Goal: Use online tool/utility: Utilize a website feature to perform a specific function

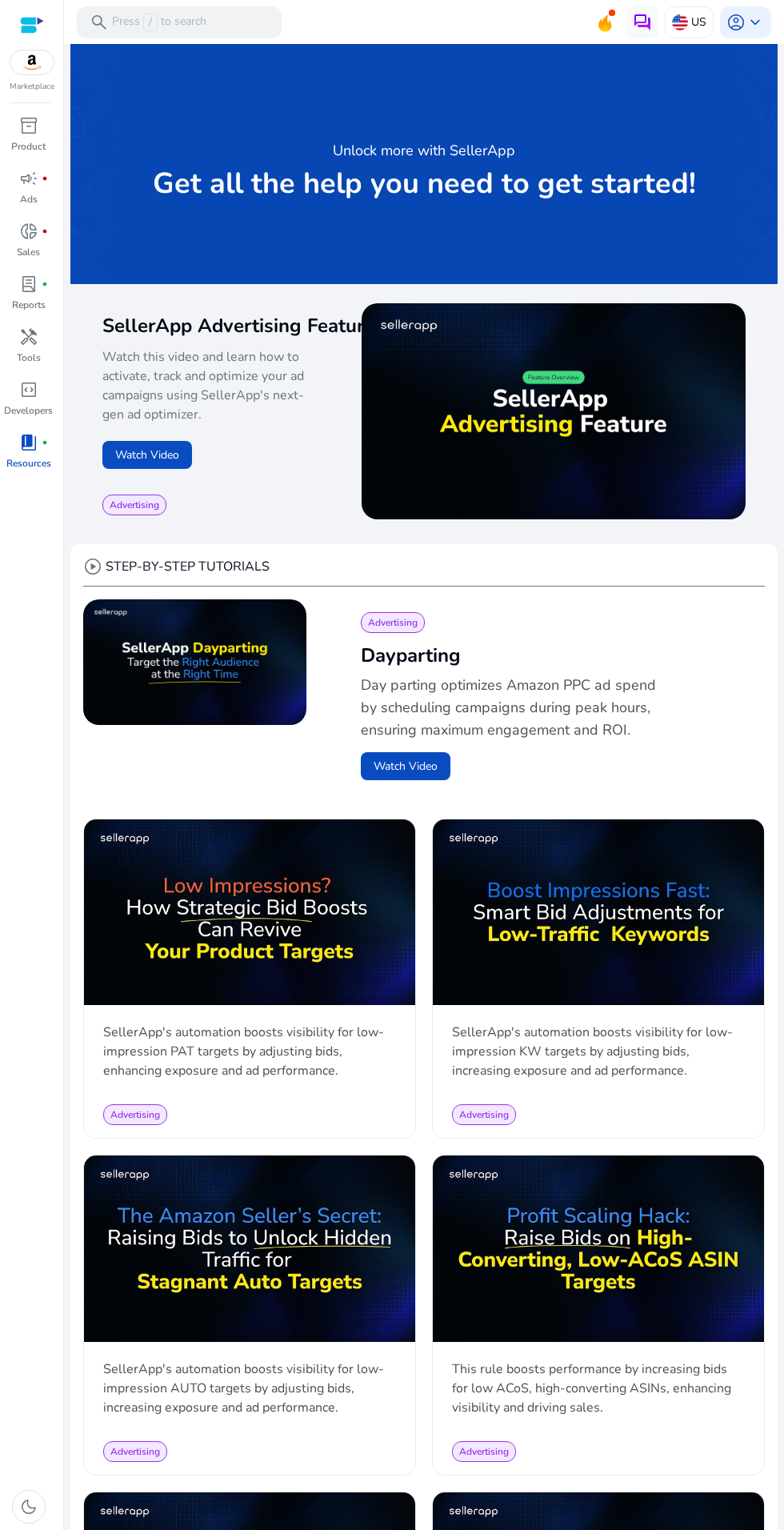
click at [608, 12] on span at bounding box center [611, 12] width 7 height 7
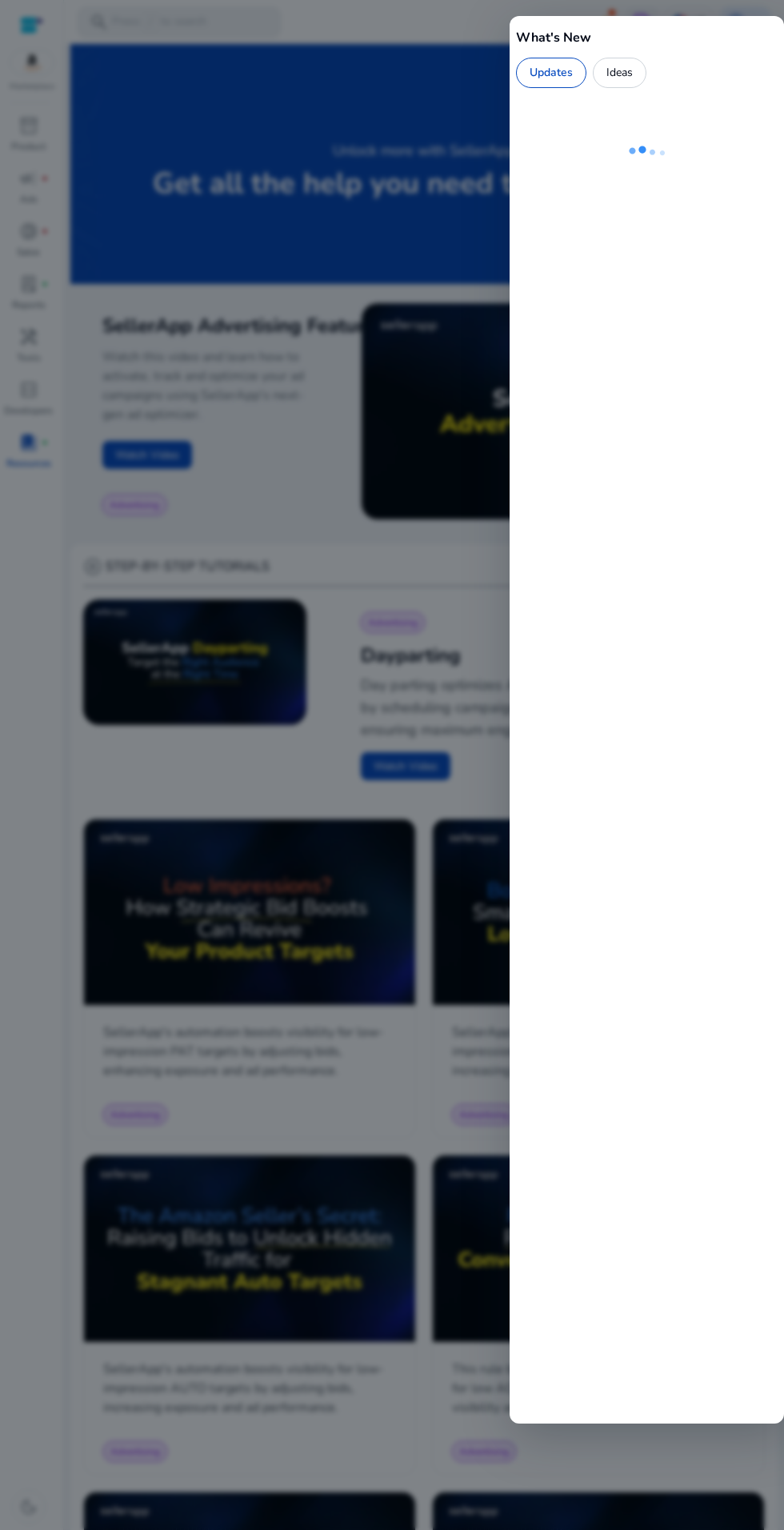
click at [437, 55] on div at bounding box center [392, 765] width 784 height 1530
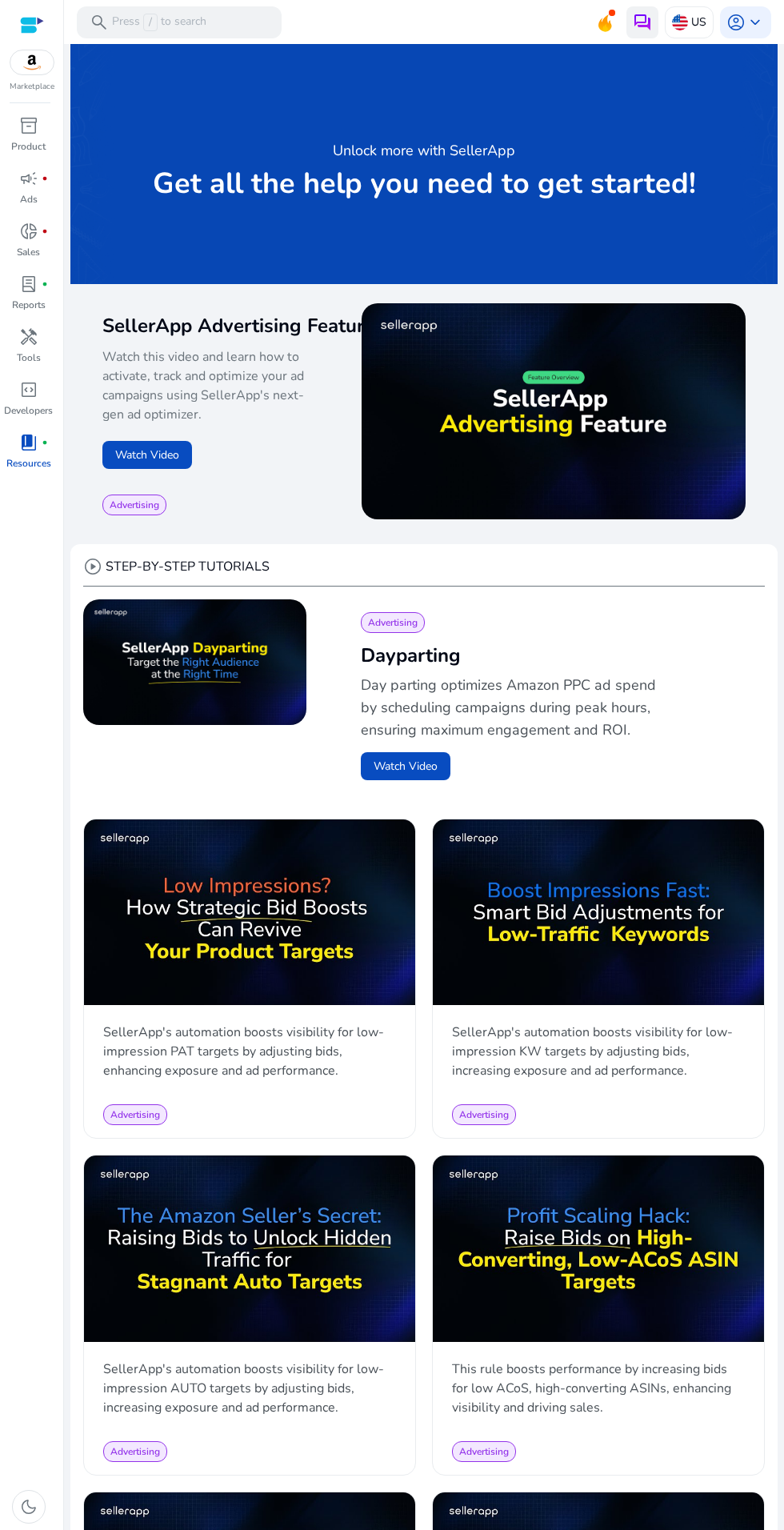
click at [636, 22] on img at bounding box center [643, 22] width 19 height 19
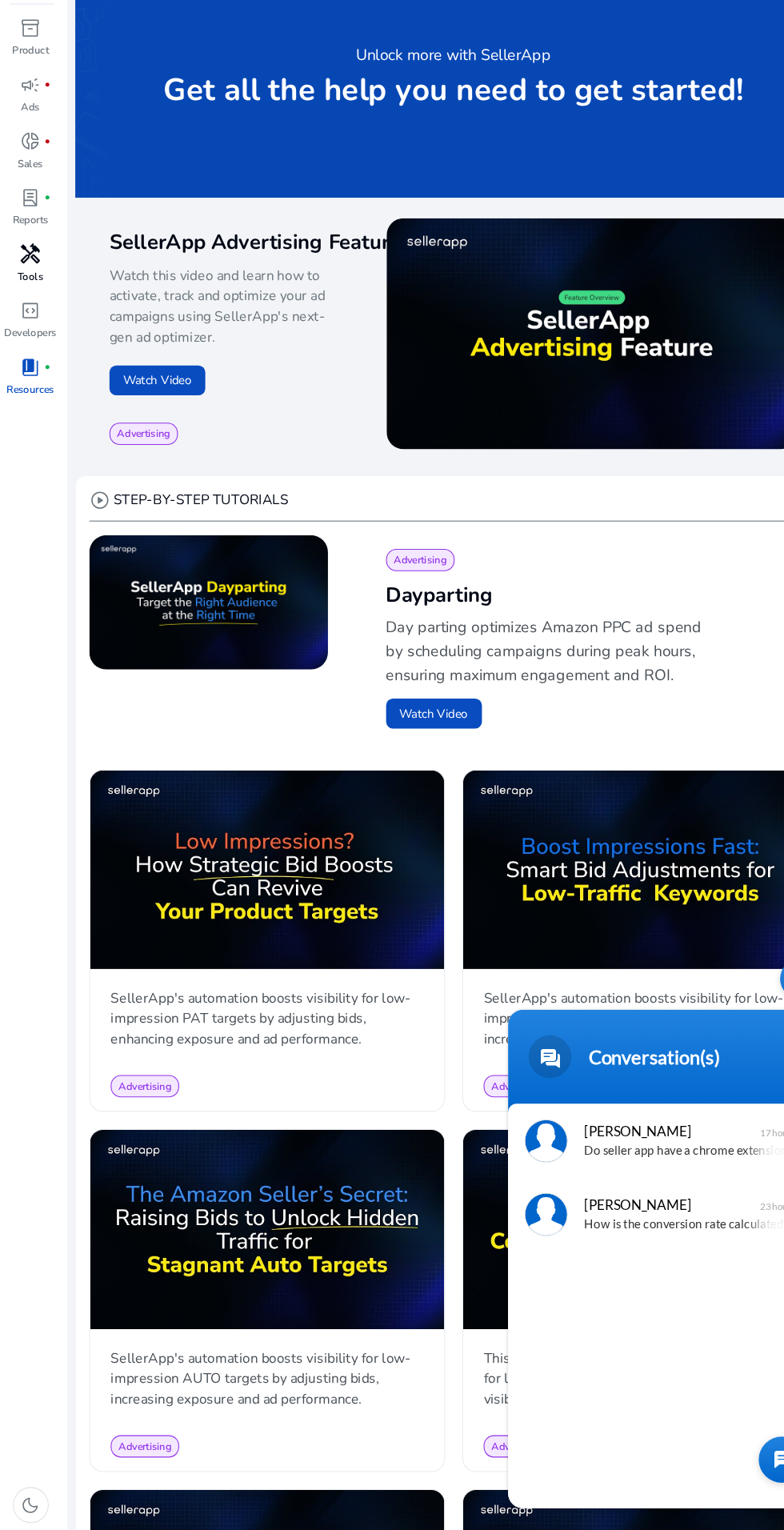
click at [28, 345] on span "handyman" at bounding box center [28, 337] width 19 height 19
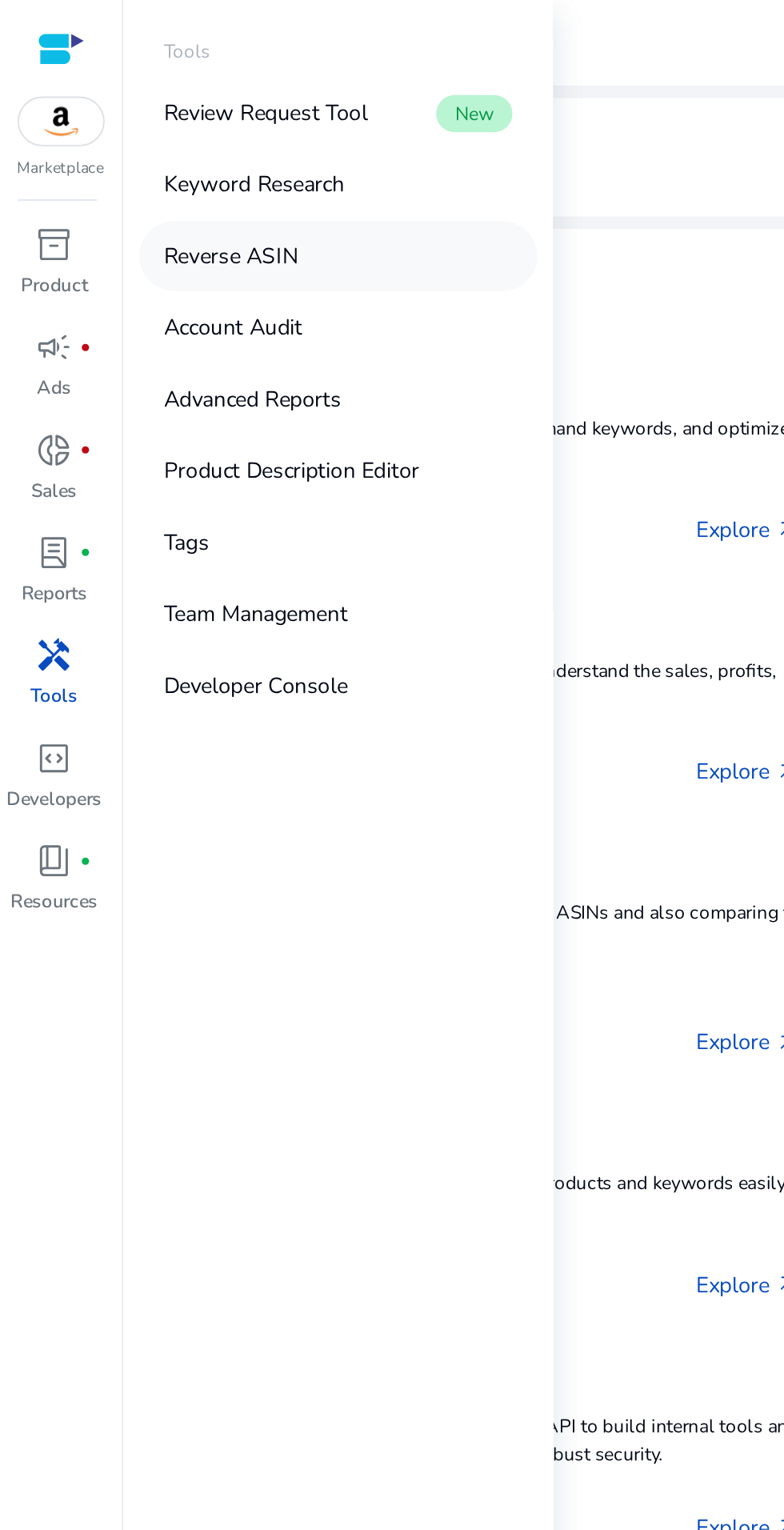
click at [135, 120] on link "Reverse ASIN" at bounding box center [175, 132] width 205 height 36
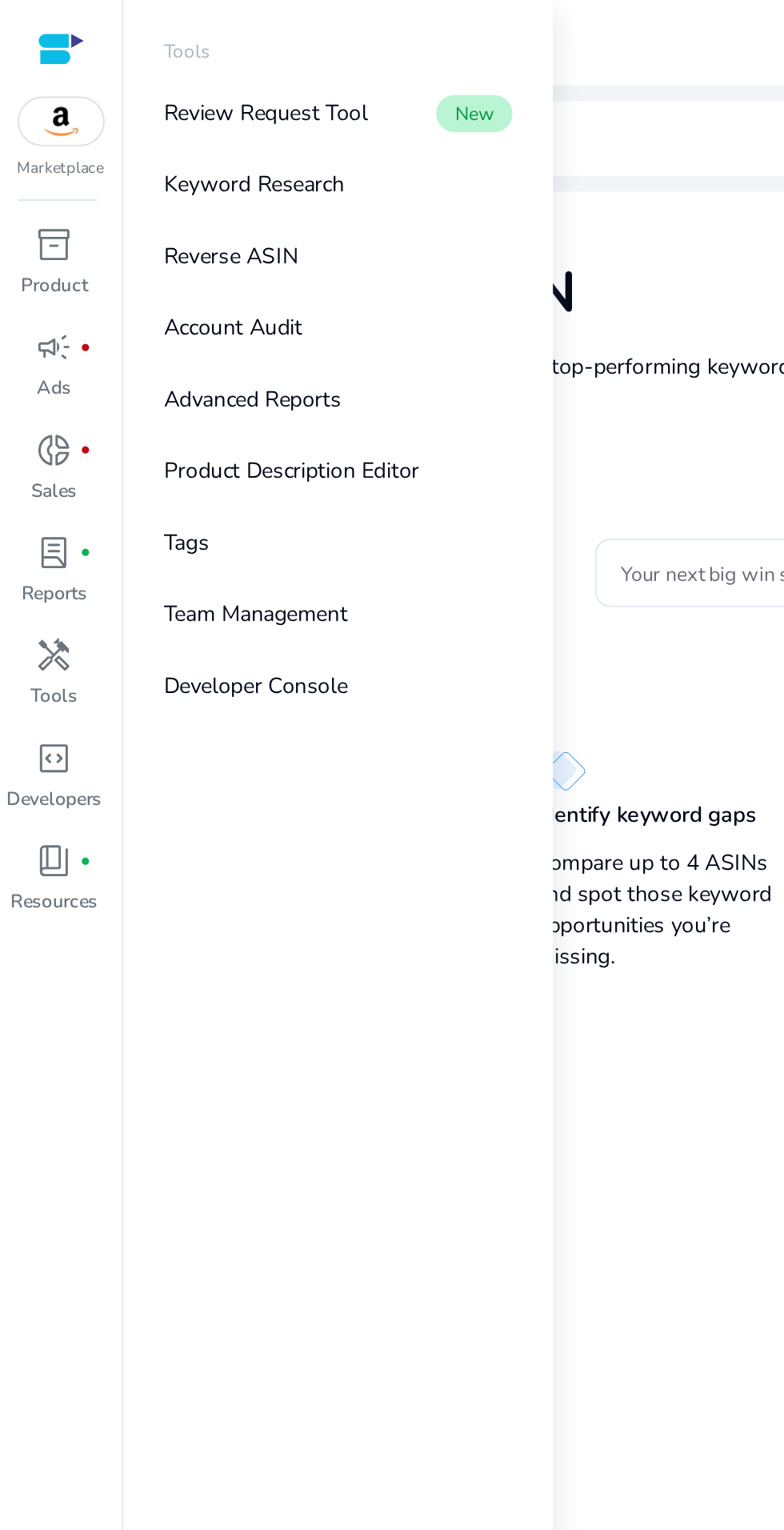
click at [343, 111] on div "Reverse ASIN Enter up to 4 ASINs and find their top-performing keywords. Learn …" at bounding box center [423, 176] width 707 height 154
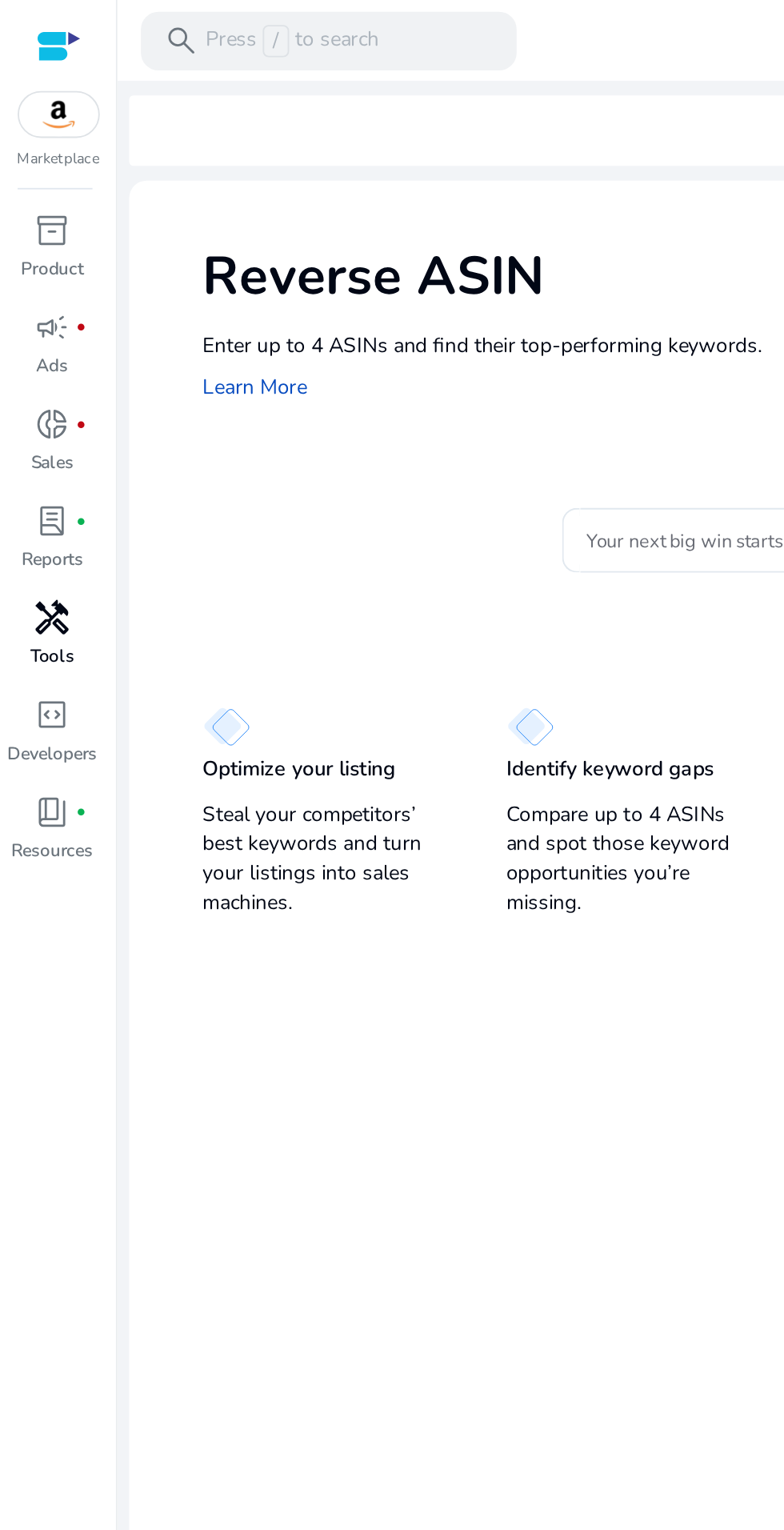
click at [30, 340] on span "handyman" at bounding box center [28, 337] width 19 height 19
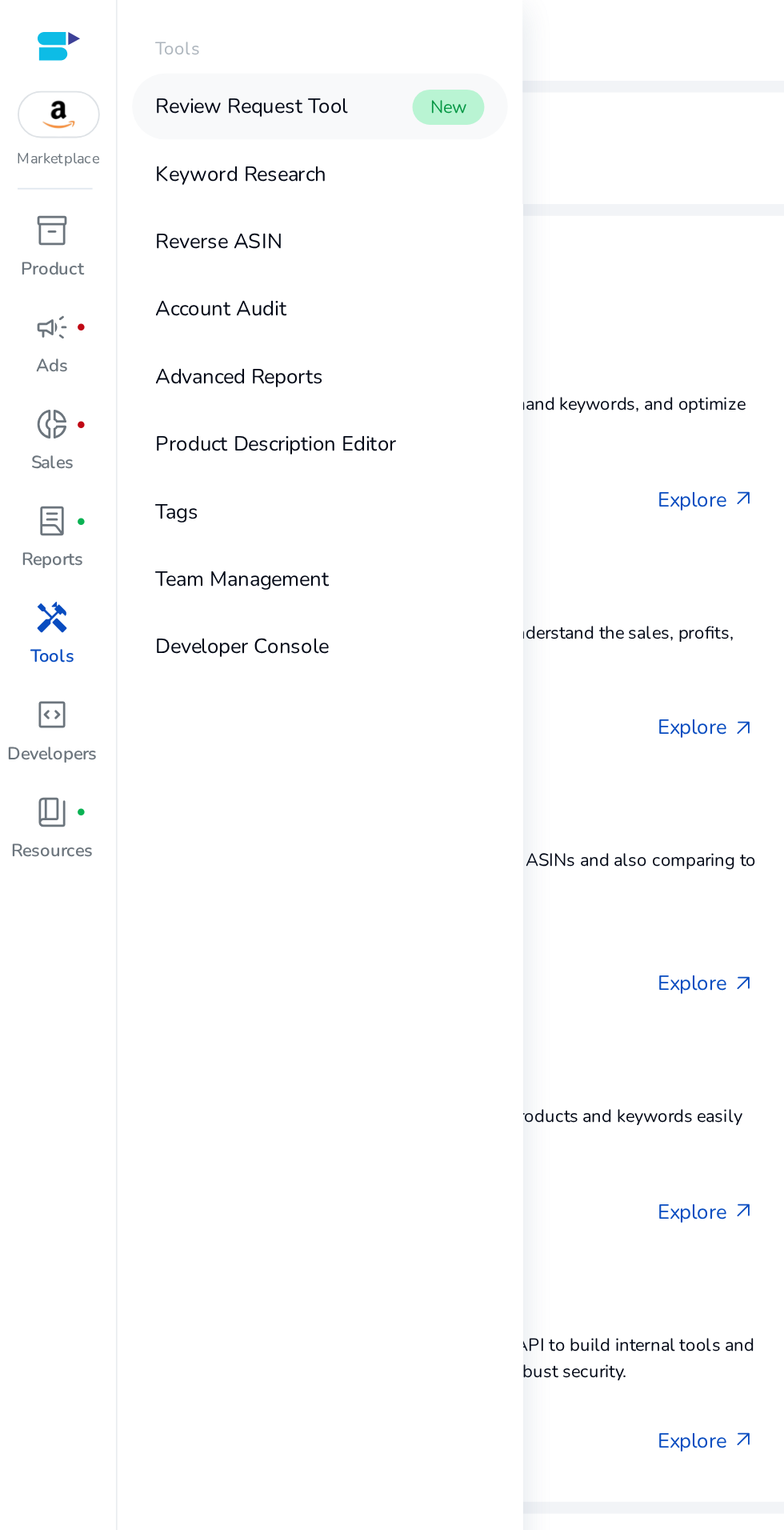
click at [109, 53] on p "Review Request Tool" at bounding box center [137, 58] width 104 height 17
